Goal: Find specific fact: Find specific fact

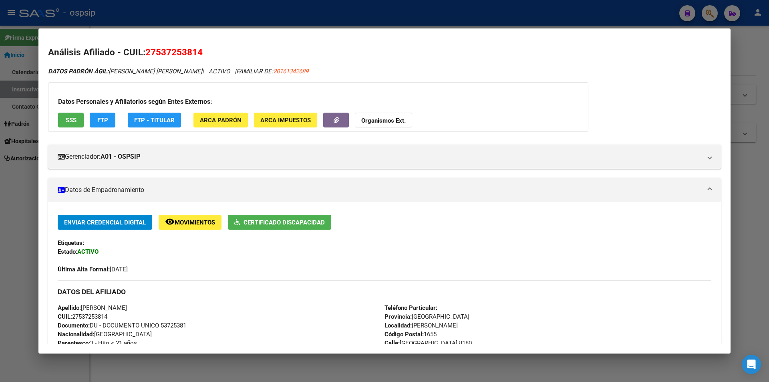
scroll to position [64, 0]
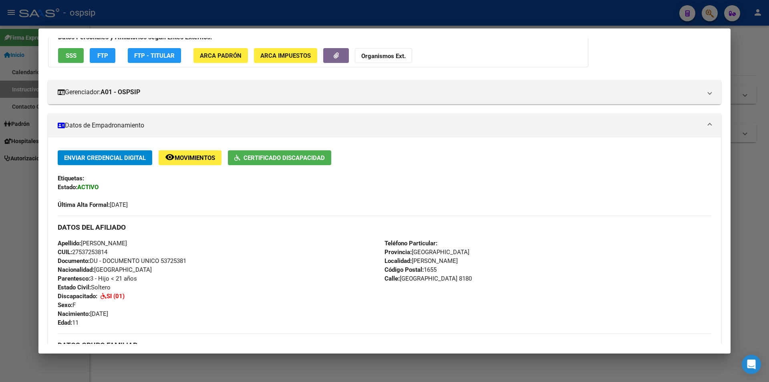
click at [8, 214] on div at bounding box center [384, 191] width 769 height 382
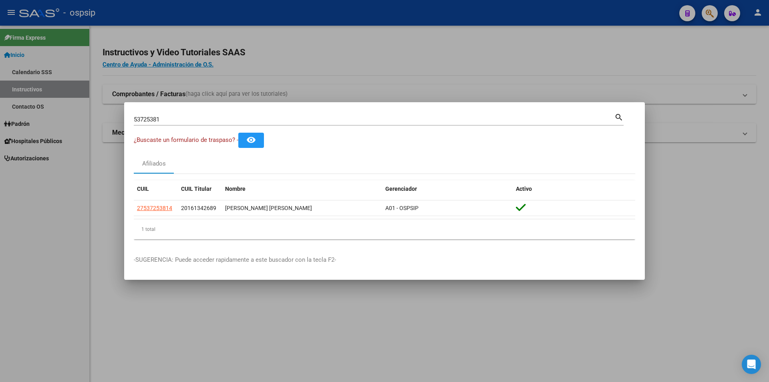
click at [179, 122] on input "53725381" at bounding box center [374, 119] width 480 height 7
type input "23563163"
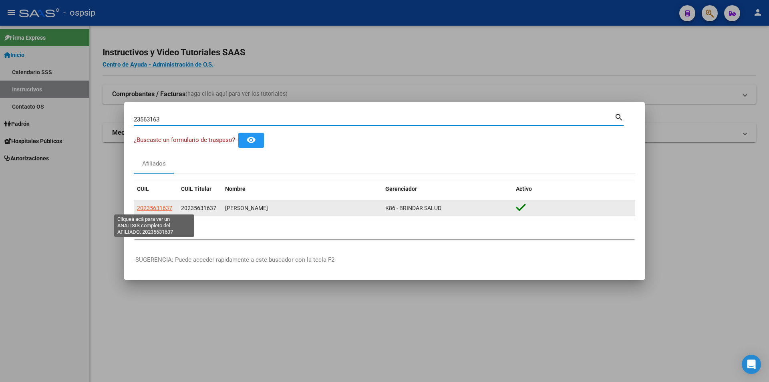
click at [167, 211] on span "20235631637" at bounding box center [154, 208] width 35 height 6
type textarea "20235631637"
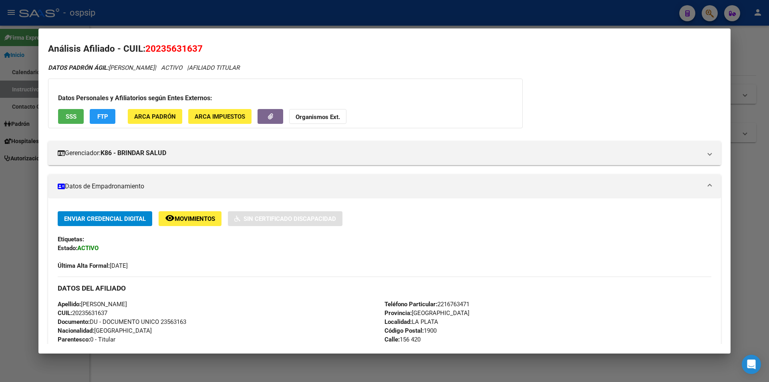
scroll to position [204, 0]
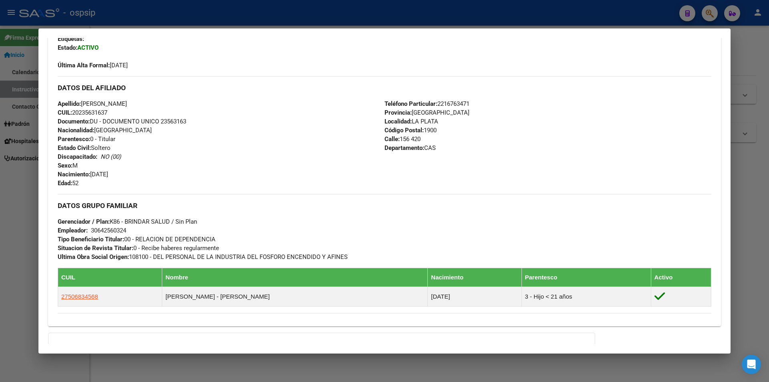
click at [173, 123] on span "Documento: DU - DOCUMENTO UNICO 23563163" at bounding box center [122, 121] width 129 height 7
copy span "23563163"
